Goal: Find specific page/section: Find specific page/section

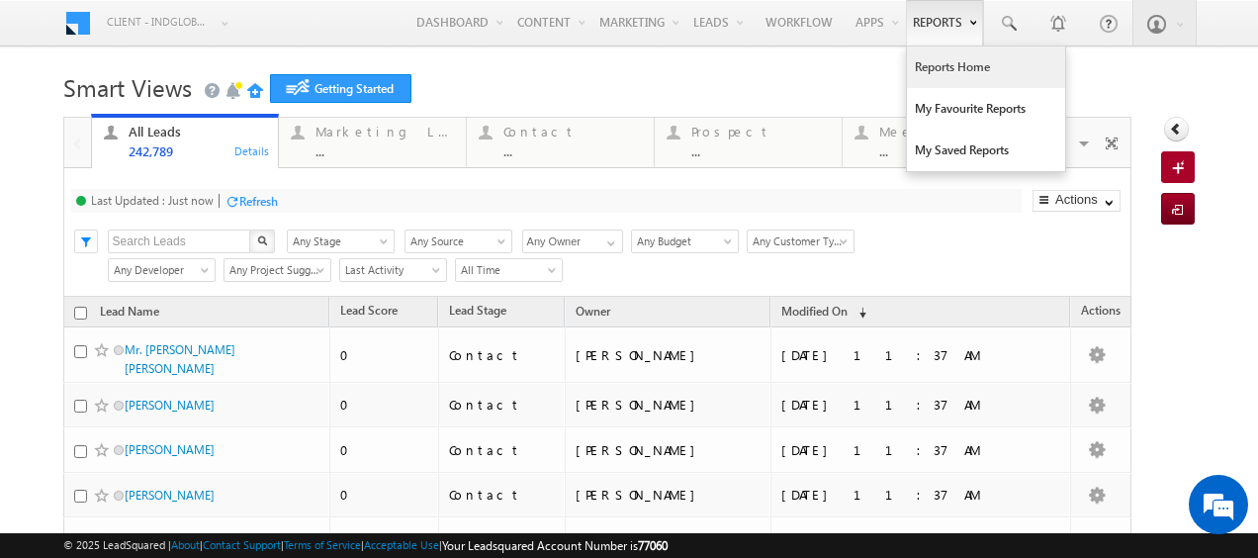
click at [944, 64] on link "Reports Home" at bounding box center [986, 68] width 158 height 42
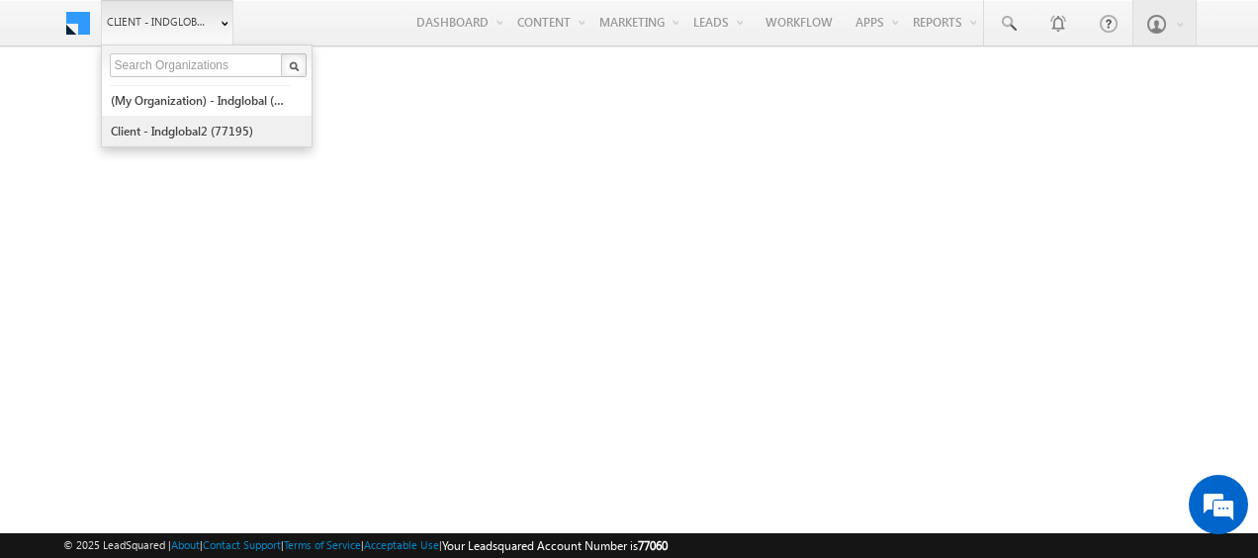
click at [180, 124] on link "Client - indglobal2 (77195)" at bounding box center [200, 131] width 181 height 31
